Goal: Find specific fact: Find specific fact

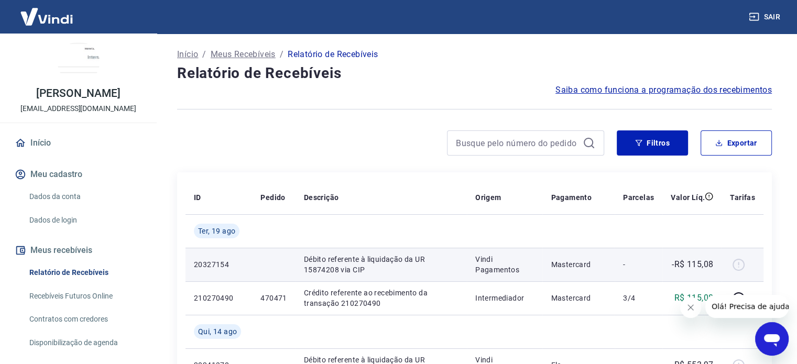
scroll to position [105, 0]
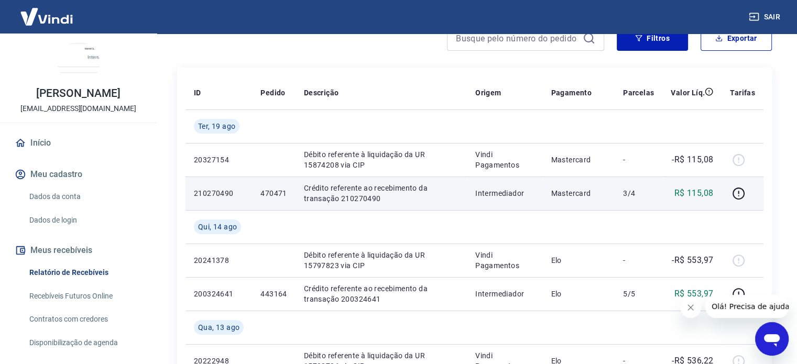
click at [274, 193] on p "470471" at bounding box center [273, 193] width 26 height 10
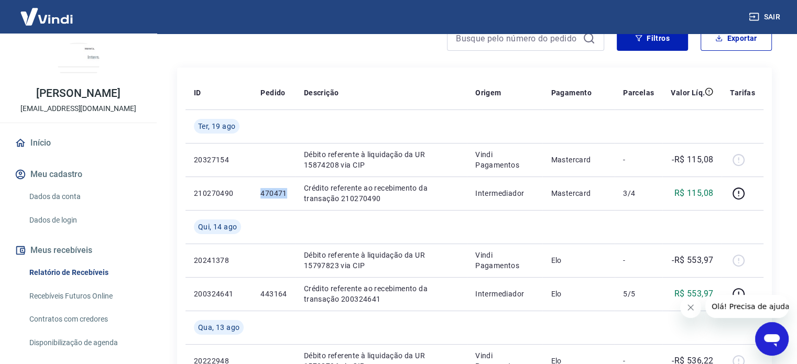
copy p "470471"
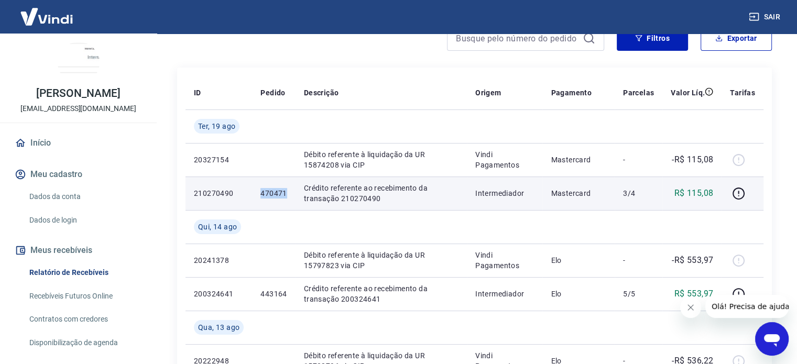
click at [272, 193] on p "470471" at bounding box center [273, 193] width 26 height 10
